Goal: Find specific page/section: Find specific page/section

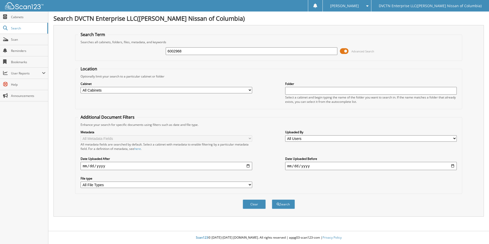
type input "6002968"
click at [272, 200] on button "Search" at bounding box center [283, 204] width 23 height 9
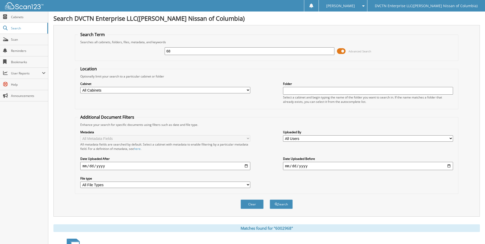
type input "8"
type input "146162"
click at [270, 200] on button "Search" at bounding box center [281, 204] width 23 height 9
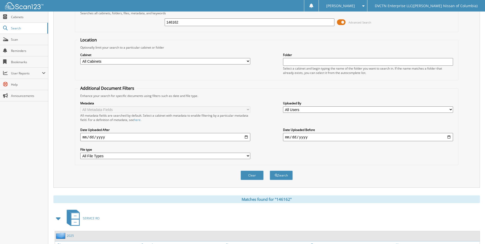
scroll to position [62, 0]
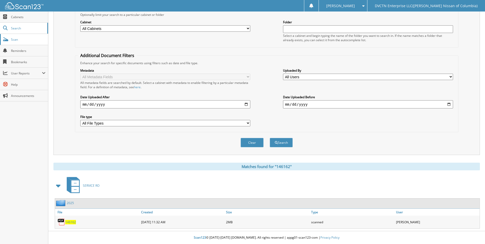
click at [19, 39] on span "Scan" at bounding box center [28, 39] width 35 height 4
